Goal: Task Accomplishment & Management: Manage account settings

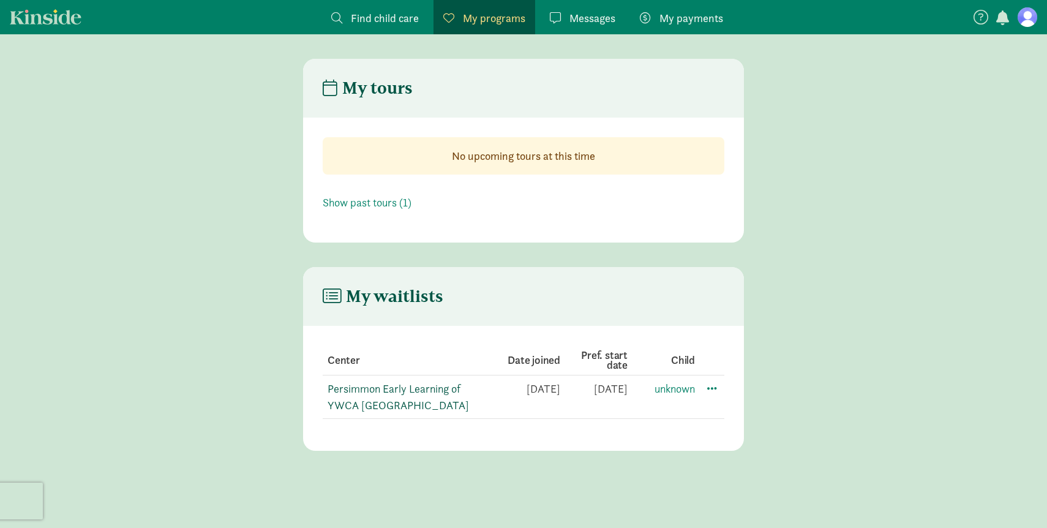
click at [371, 408] on link "Persimmon Early Learning of YWCA [GEOGRAPHIC_DATA]" at bounding box center [398, 396] width 141 height 31
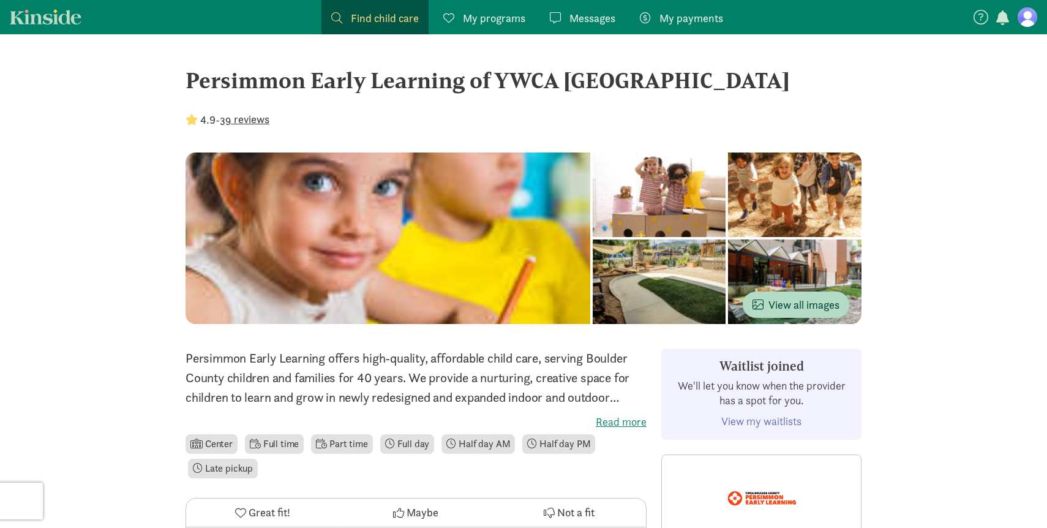
click at [756, 421] on link "View my waitlists" at bounding box center [761, 421] width 80 height 14
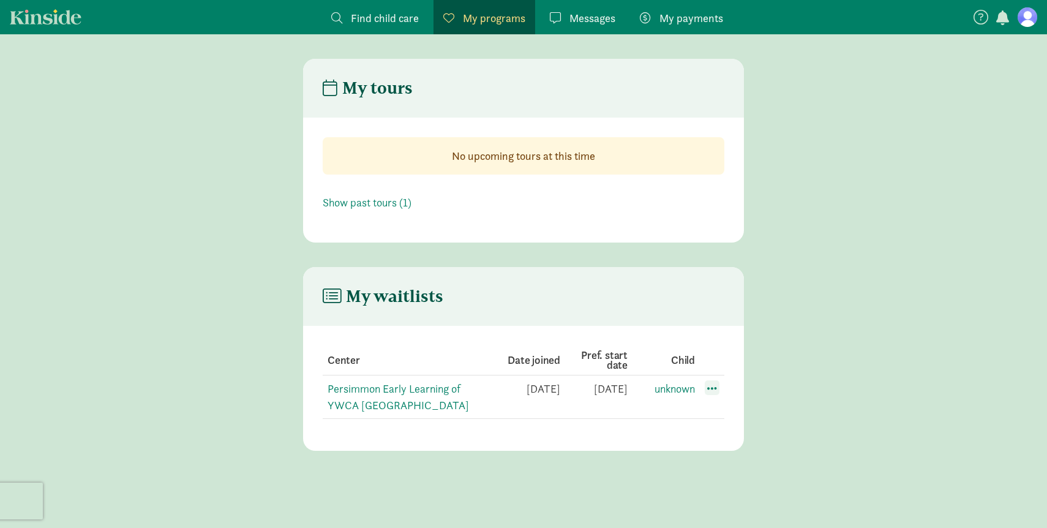
click at [707, 391] on span at bounding box center [712, 387] width 15 height 15
click at [726, 407] on div "Edit preferences" at bounding box center [755, 415] width 110 height 26
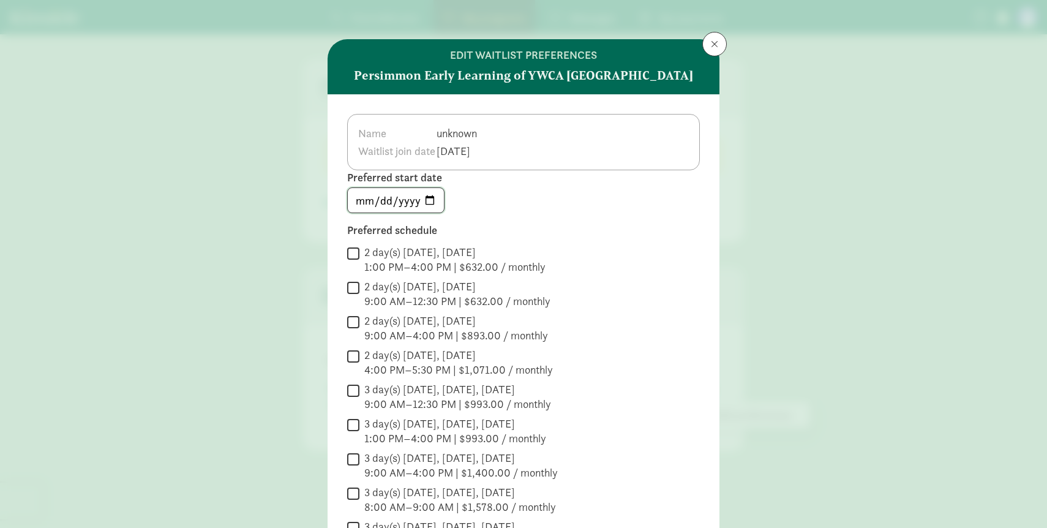
click at [394, 200] on input "2026-07-31" at bounding box center [396, 200] width 96 height 24
click at [433, 201] on input "2026-07-31" at bounding box center [396, 200] width 96 height 24
click at [356, 202] on input "2026-09-01" at bounding box center [396, 200] width 96 height 24
type input "2026-08-15"
click at [588, 216] on div "Name unknown Waitlist join date Jul 17, 2025 Preferred start date 2026-08-15 Pr…" at bounding box center [524, 431] width 392 height 675
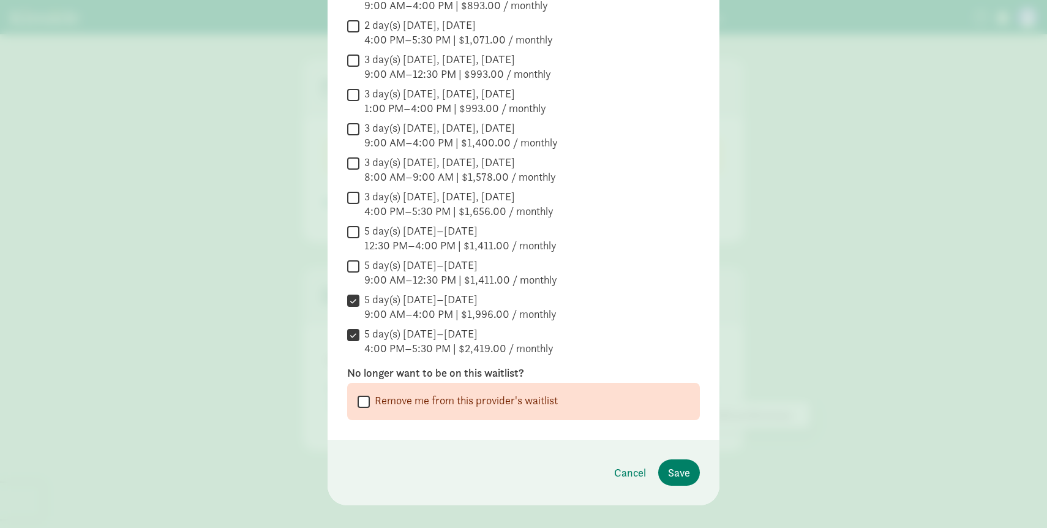
scroll to position [347, 0]
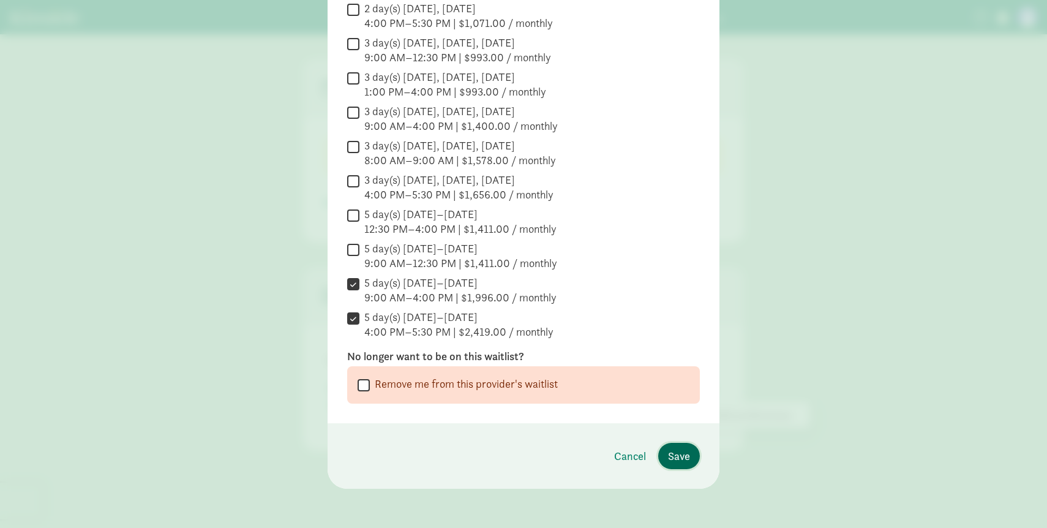
click at [681, 456] on span "Save" at bounding box center [679, 456] width 22 height 17
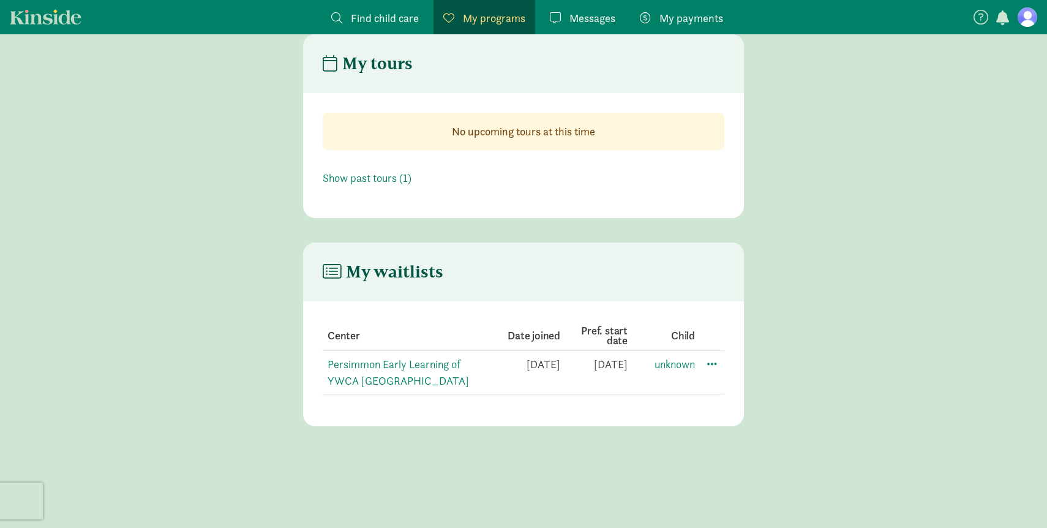
scroll to position [0, 0]
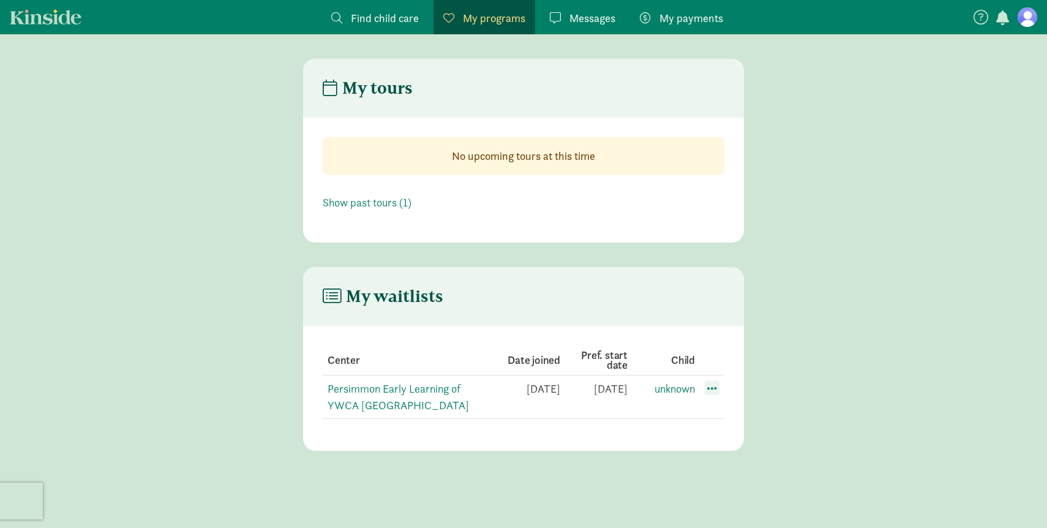
click at [718, 390] on span at bounding box center [712, 387] width 15 height 15
click at [727, 421] on div "Edit preferences" at bounding box center [755, 415] width 110 height 26
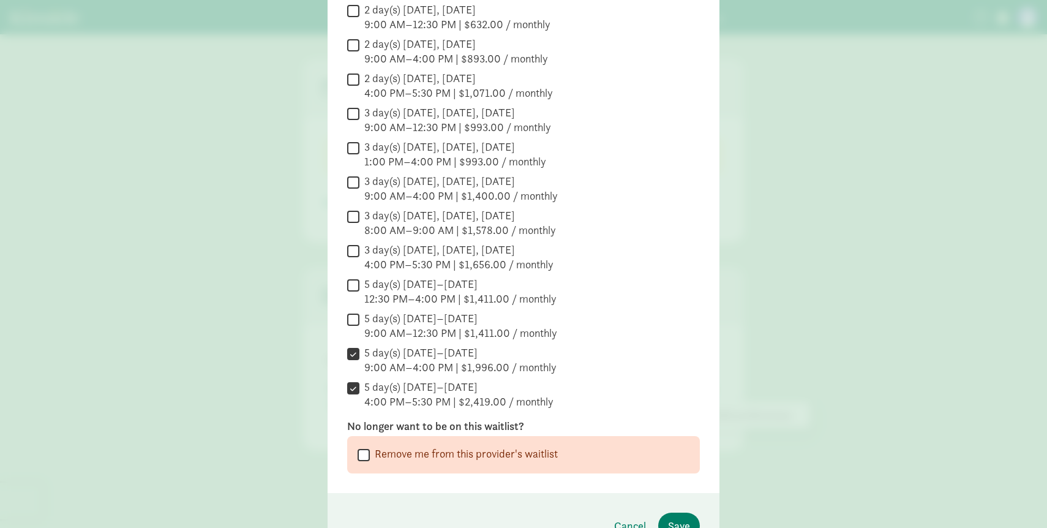
scroll to position [347, 0]
